Goal: Use online tool/utility: Utilize a website feature to perform a specific function

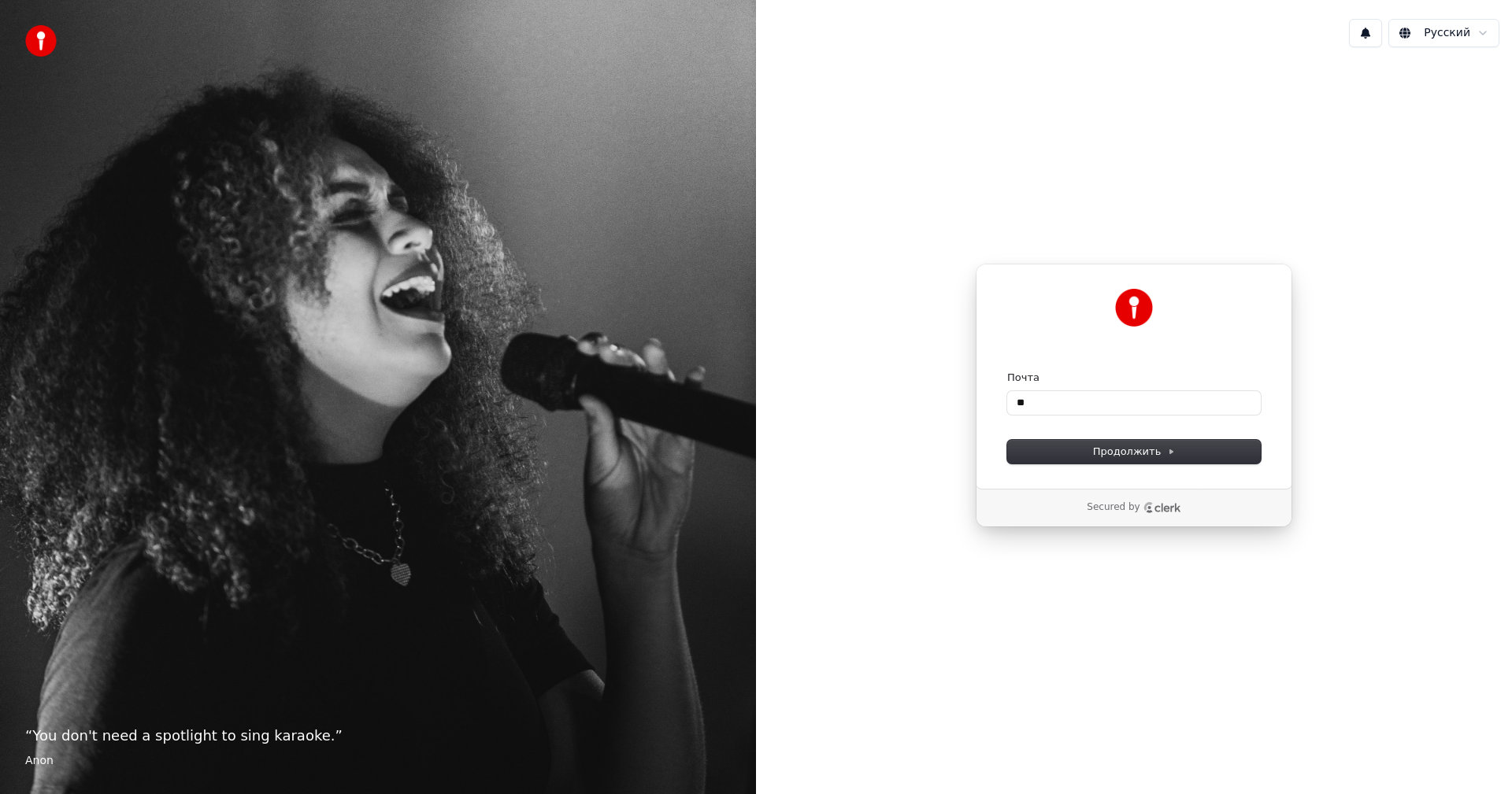
type input "*"
click at [1007, 371] on button "submit" at bounding box center [1007, 371] width 0 height 0
type input "**********"
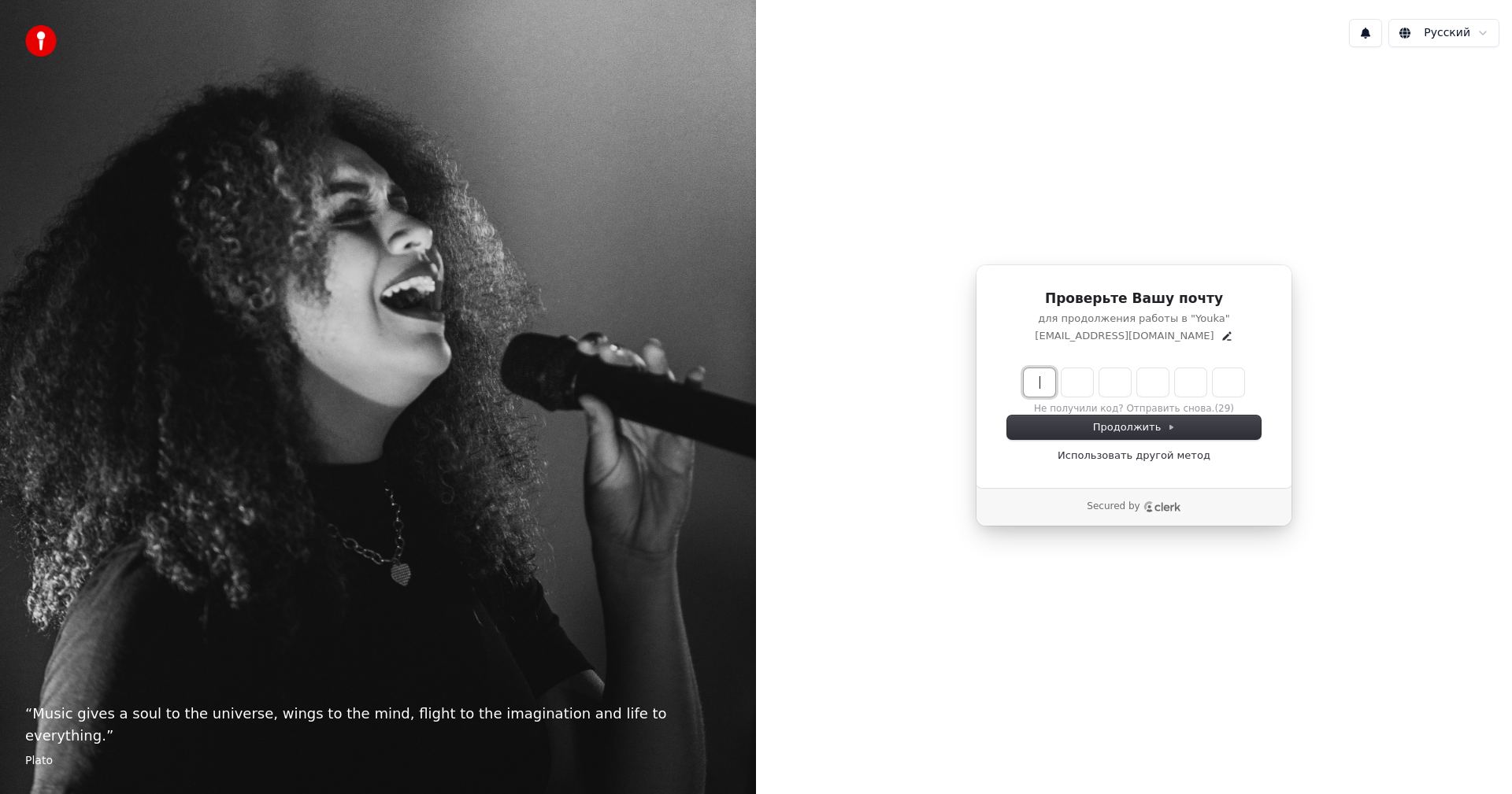
click at [1040, 385] on input "Enter verification code" at bounding box center [1149, 382] width 252 height 28
type input "******"
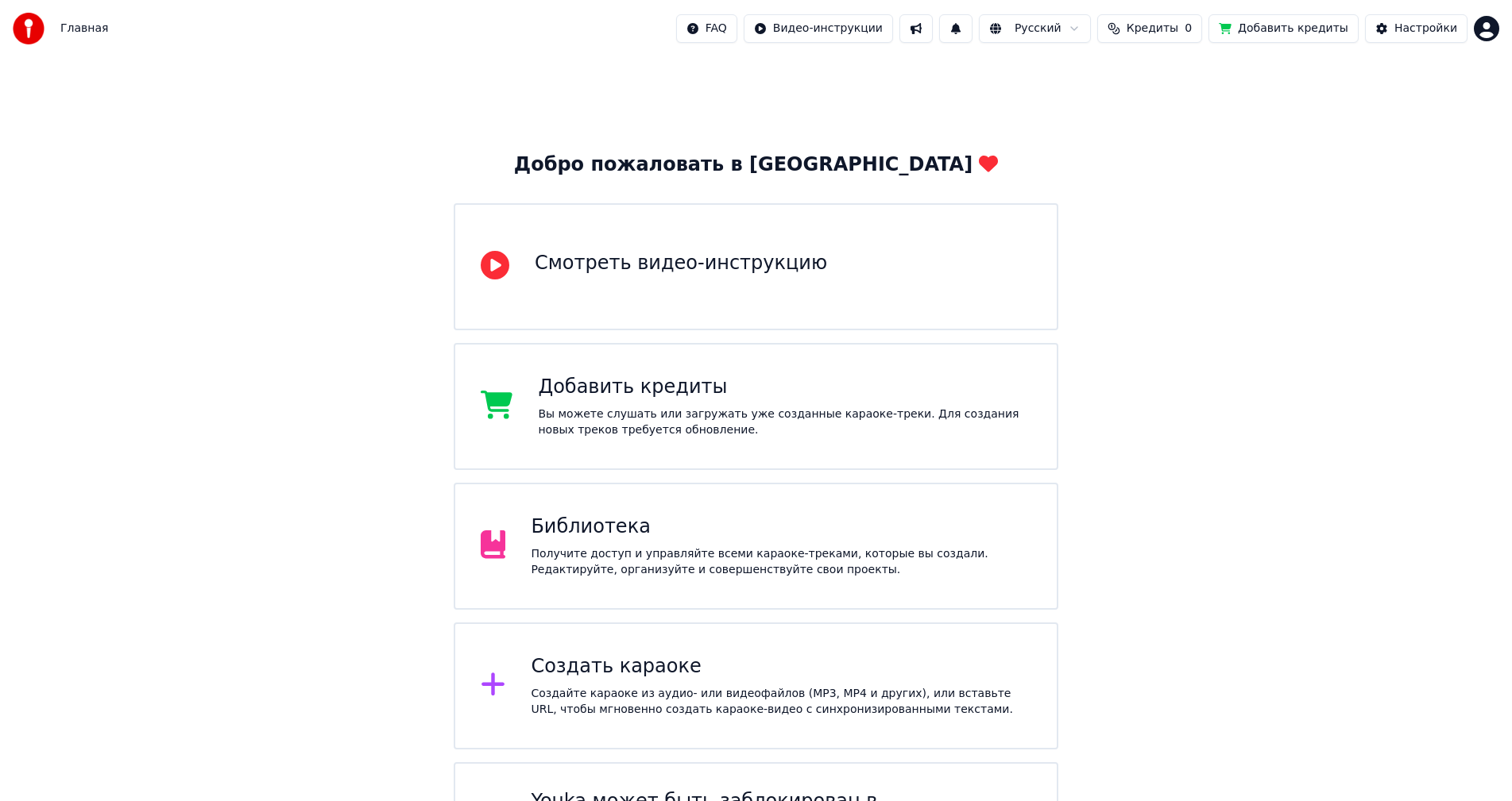
click at [847, 426] on div "Вы можете слушать или загружать уже созданные караоке-треки. Для создания новых…" at bounding box center [784, 422] width 493 height 31
click at [844, 422] on div "Вы можете слушать или загружать уже созданные караоке-треки. Для создания новых…" at bounding box center [784, 422] width 493 height 31
click at [548, 386] on div "Добавить кредиты" at bounding box center [784, 388] width 493 height 26
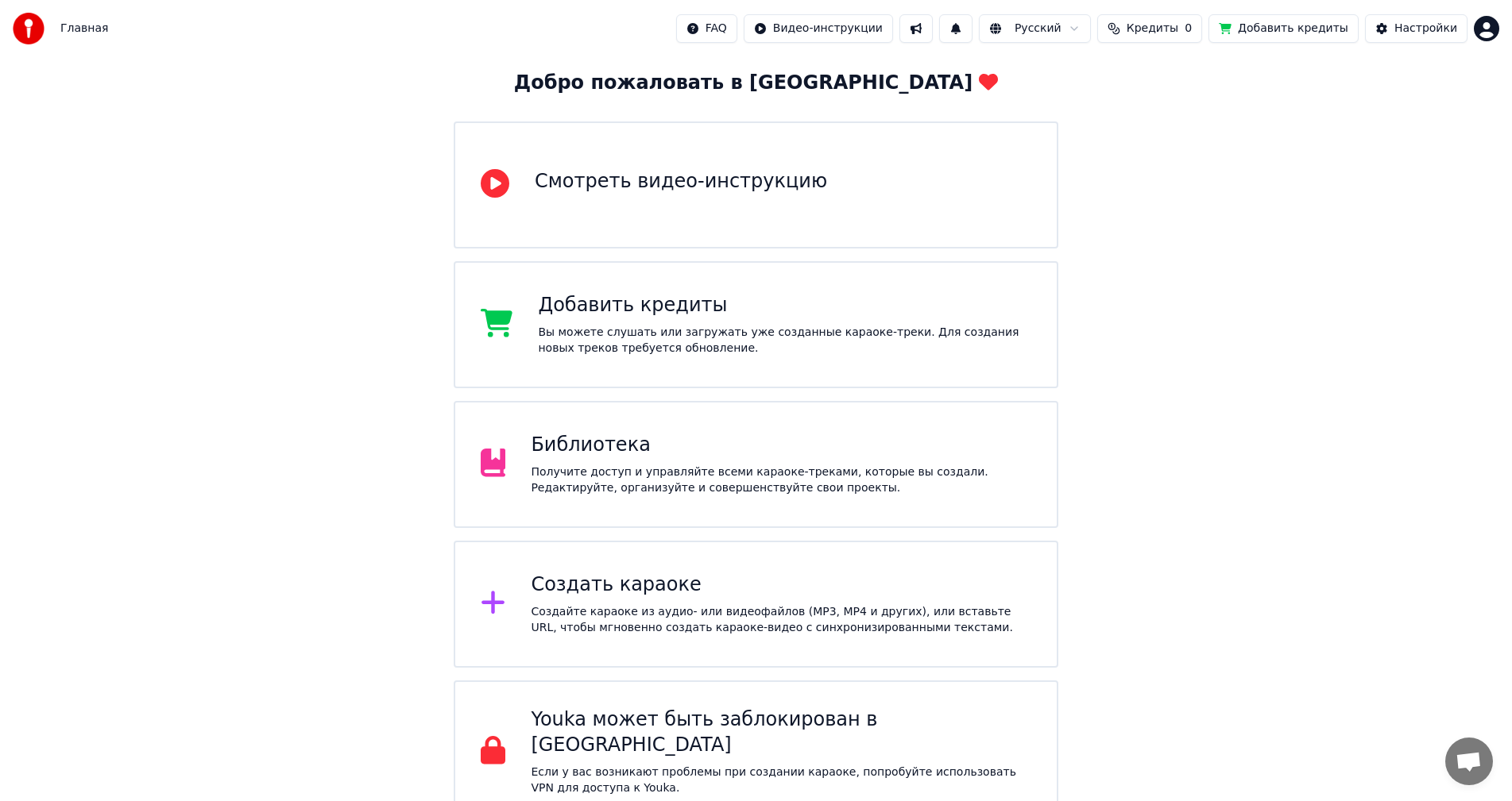
scroll to position [89, 0]
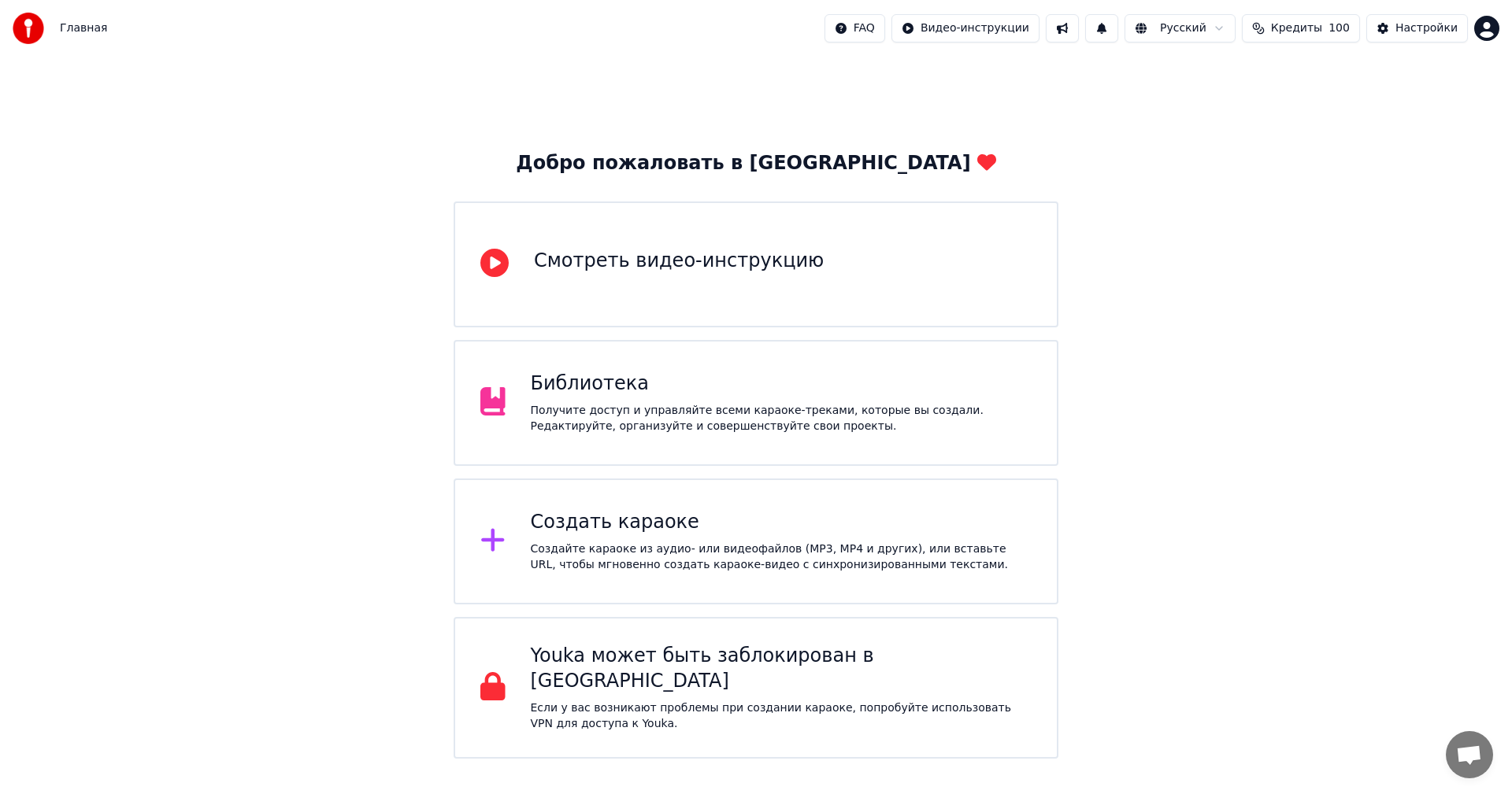
click at [698, 566] on div "Создайте караоке из аудио- или видеофайлов (MP3, MP4 и других), или вставьте UR…" at bounding box center [781, 557] width 501 height 31
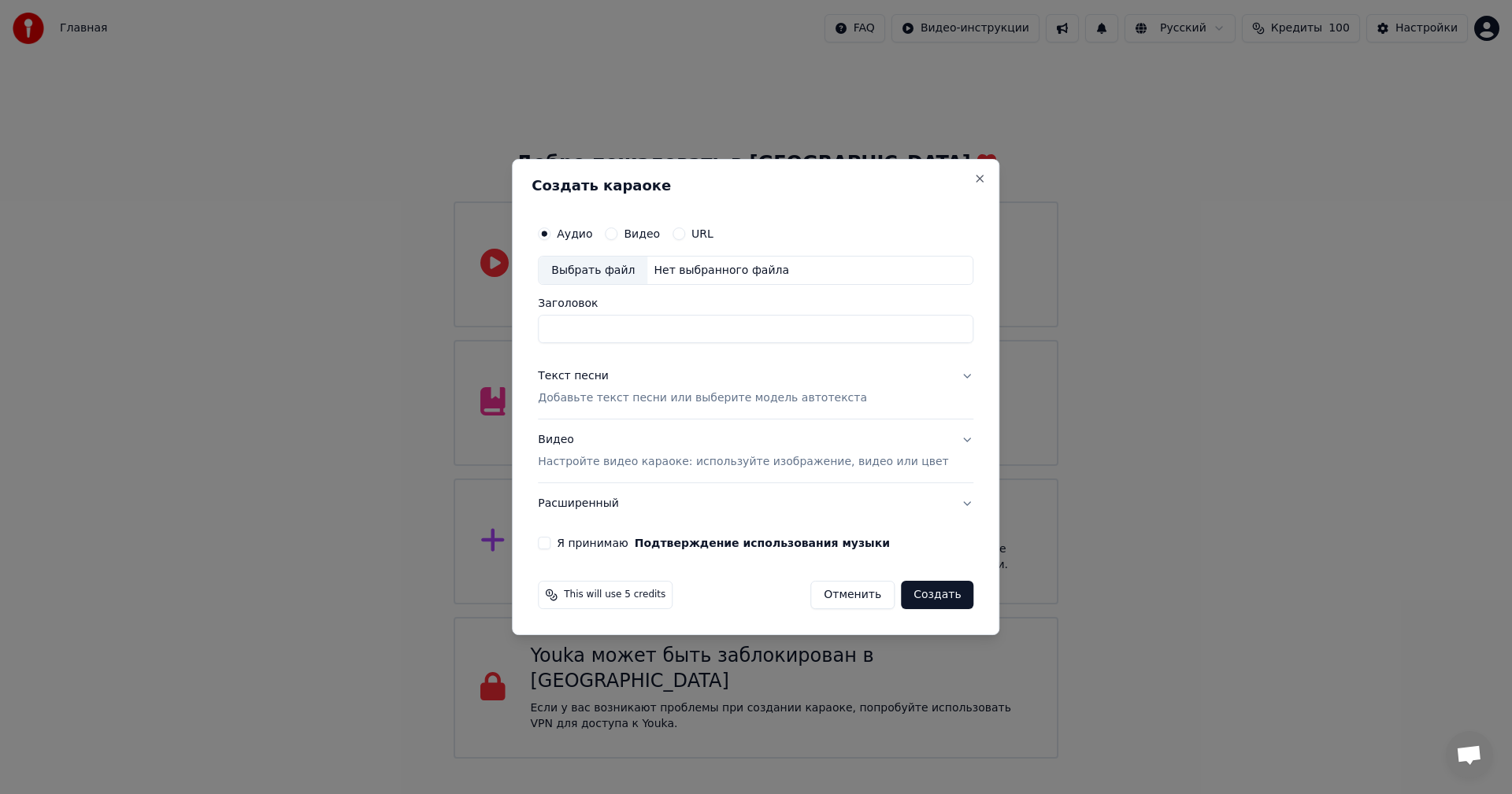
click at [752, 399] on p "Добавьте текст песни или выберите модель автотекста" at bounding box center [701, 399] width 329 height 16
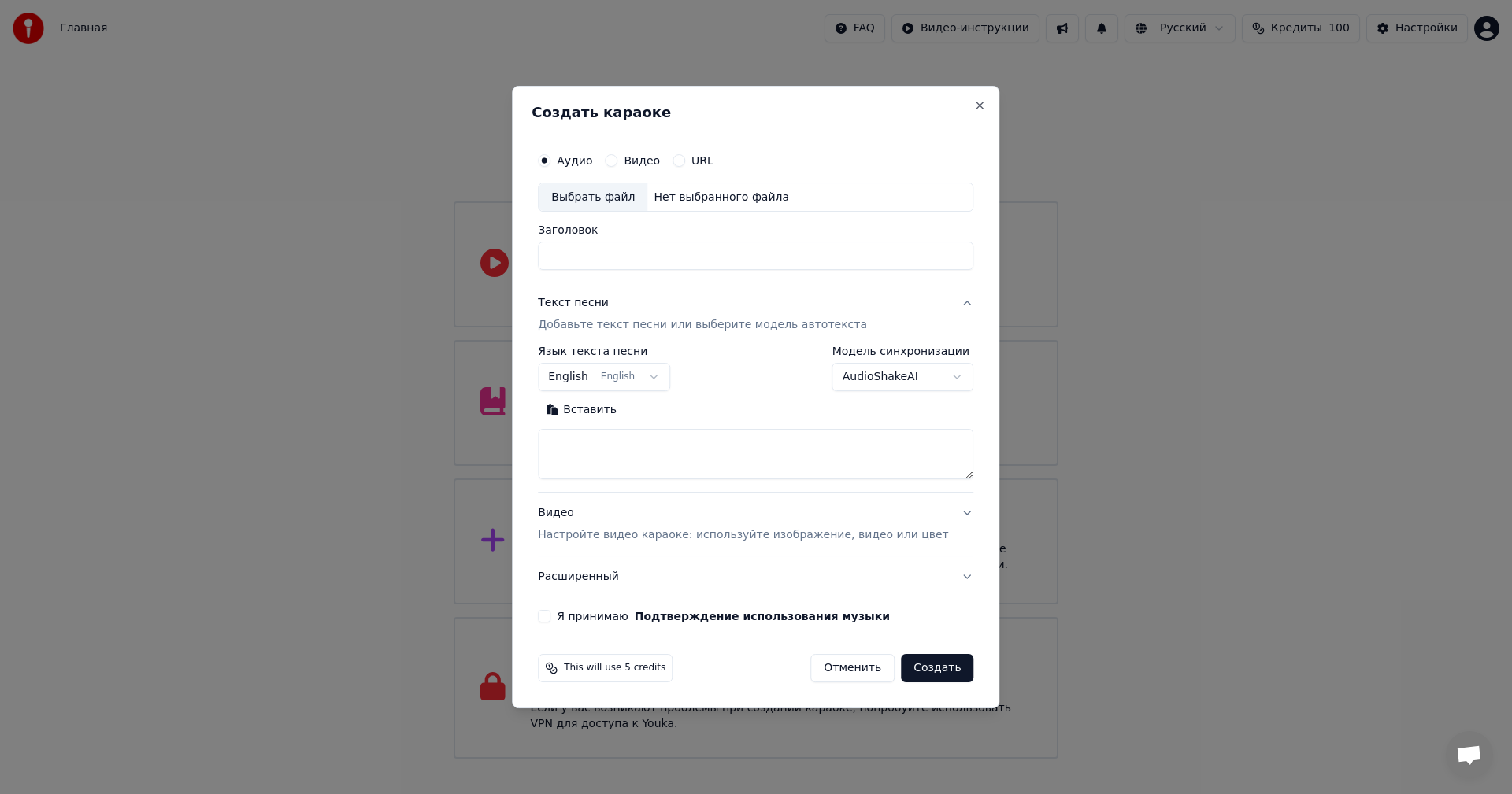
click at [627, 380] on button "English English" at bounding box center [604, 377] width 133 height 28
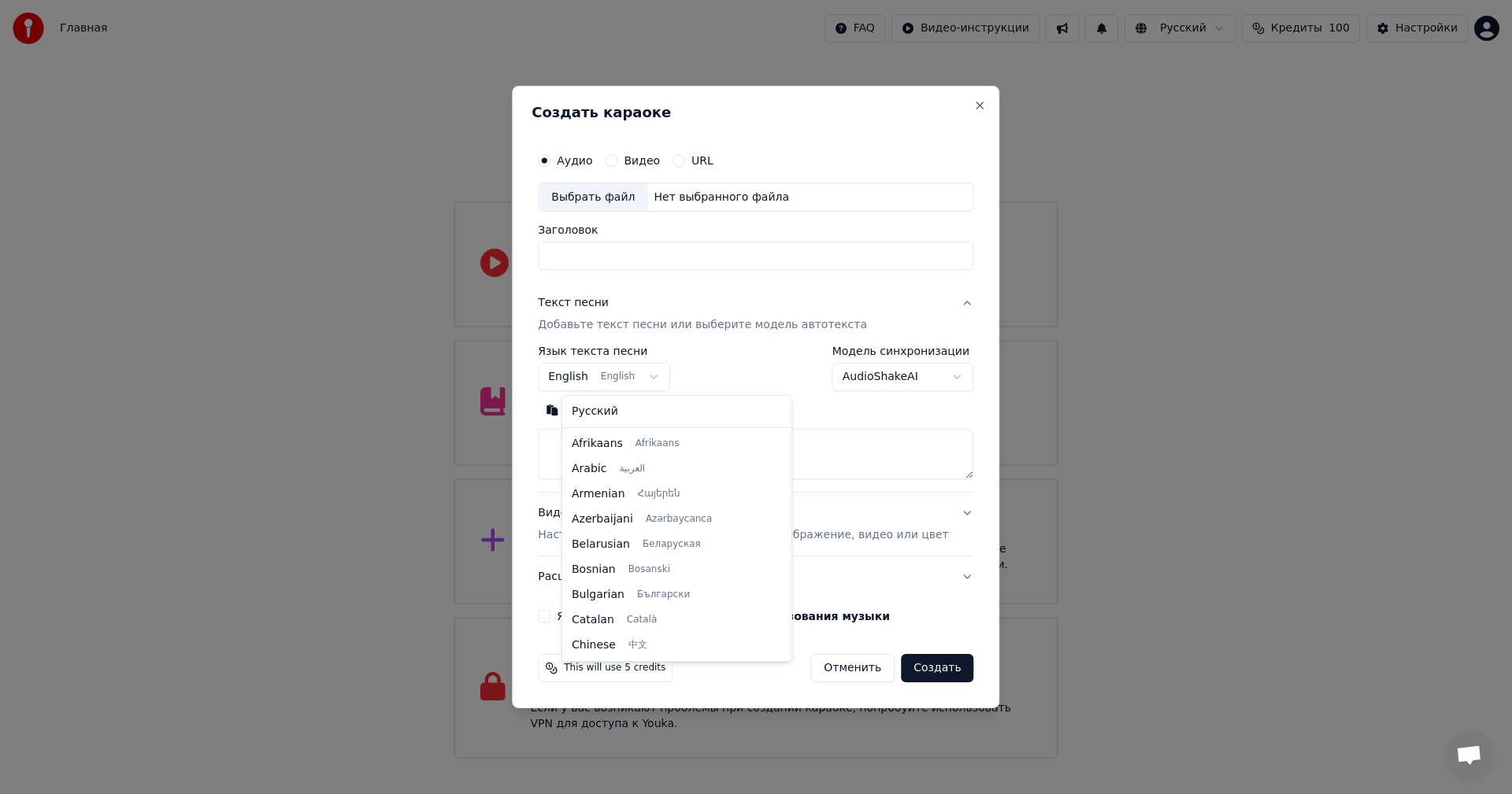
scroll to position [126, 0]
click at [638, 377] on body "Главная FAQ Видео-инструкции Русский Кредиты 100 Настройки Добро пожаловать в Y…" at bounding box center [756, 379] width 1512 height 759
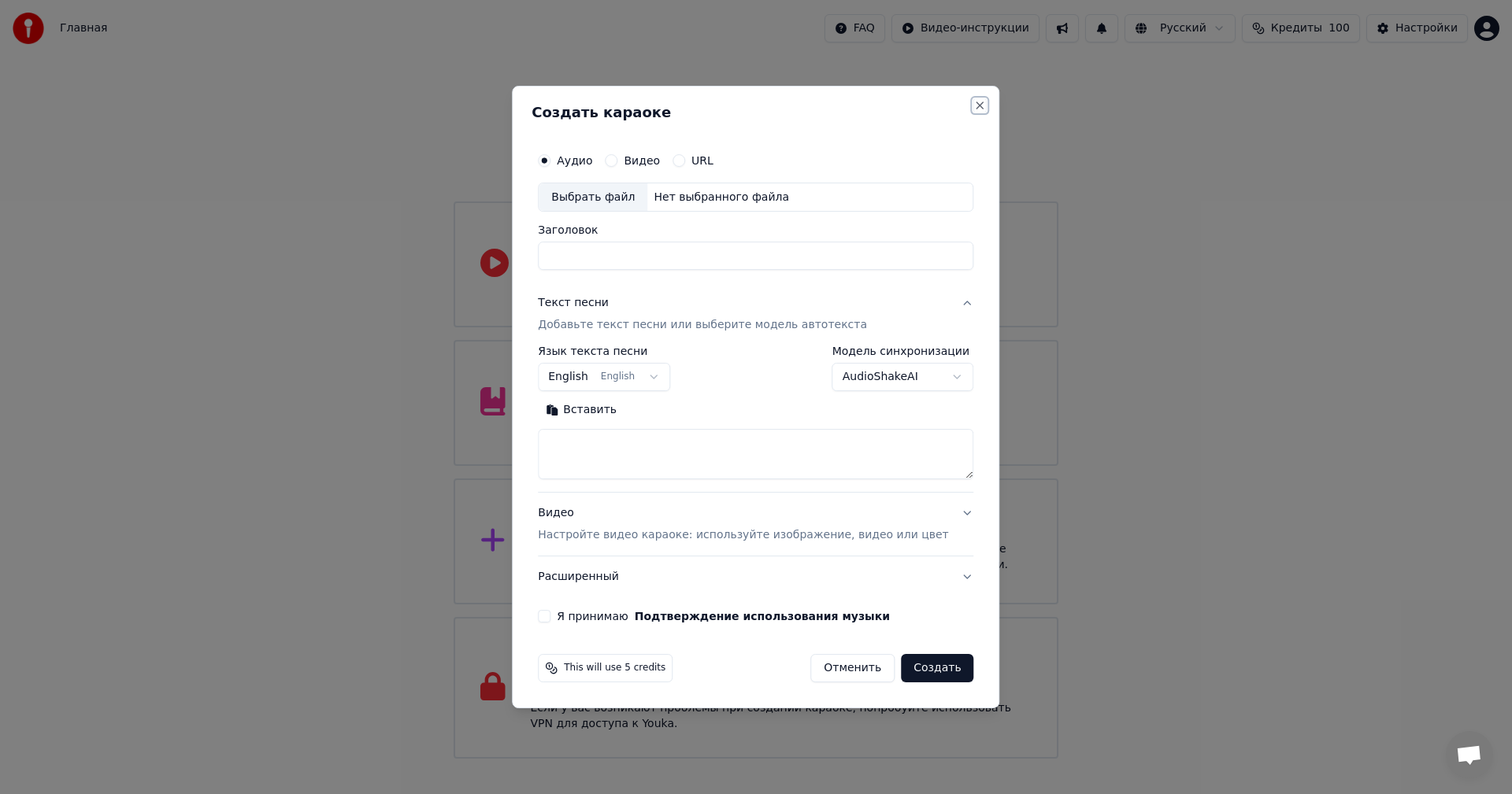
click at [974, 99] on button "Close" at bounding box center [979, 105] width 13 height 13
select select
